Goal: Task Accomplishment & Management: Manage account settings

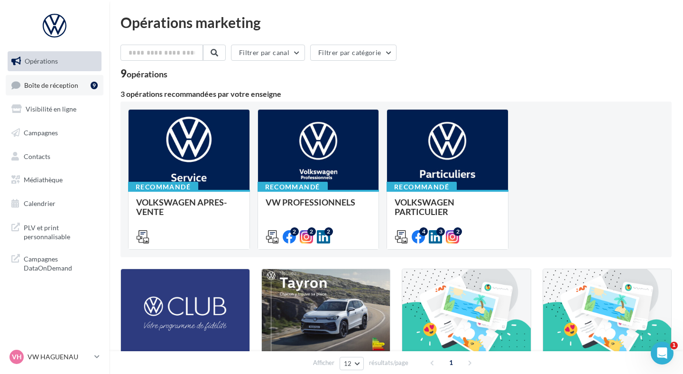
click at [58, 84] on span "Boîte de réception" at bounding box center [51, 85] width 54 height 8
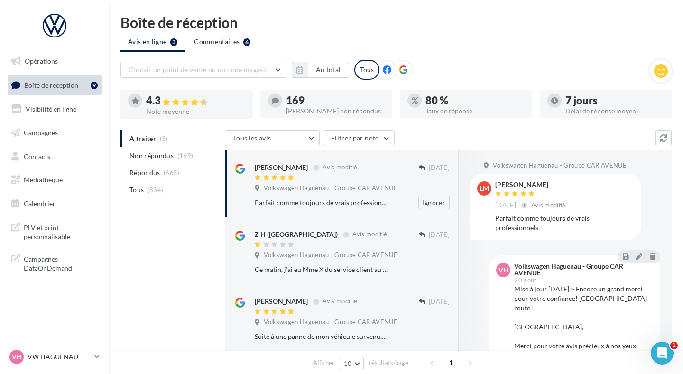
click at [317, 198] on div "Parfait comme toujours de vrais professionnels" at bounding box center [321, 202] width 133 height 9
click at [346, 260] on div "Volkswagen Haguenau - Groupe CAR AVENUE" at bounding box center [352, 256] width 195 height 10
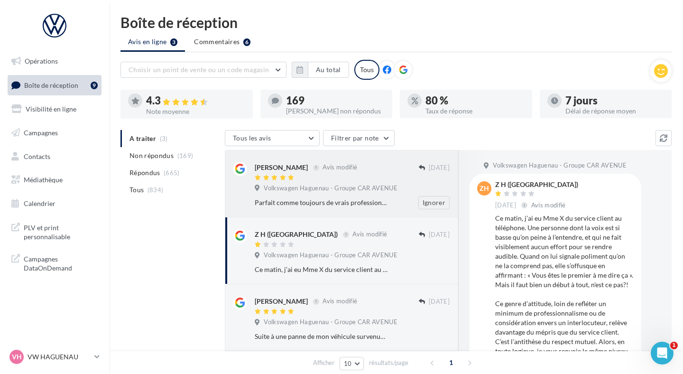
click at [335, 188] on span "Volkswagen Haguenau - Groupe CAR AVENUE" at bounding box center [331, 188] width 134 height 9
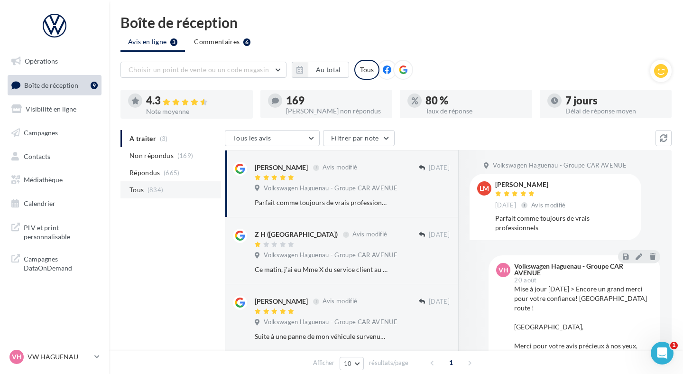
click at [165, 195] on li "Tous (834)" at bounding box center [170, 189] width 101 height 17
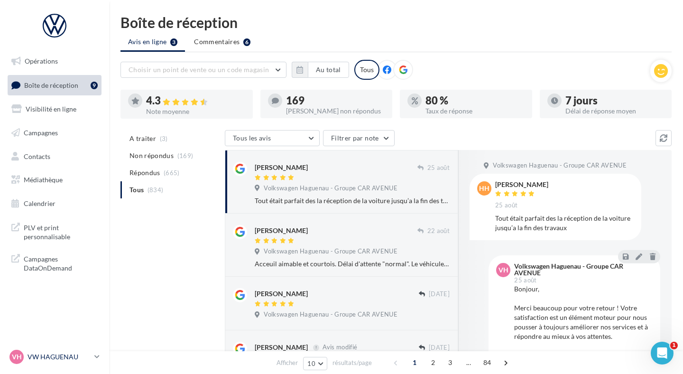
click at [73, 358] on p "VW HAGUENAU" at bounding box center [58, 356] width 63 height 9
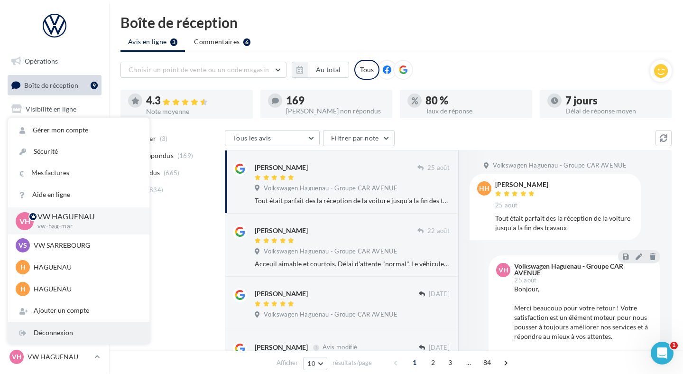
click at [72, 342] on div "Déconnexion" at bounding box center [78, 332] width 141 height 21
